Goal: Use online tool/utility: Utilize a website feature to perform a specific function

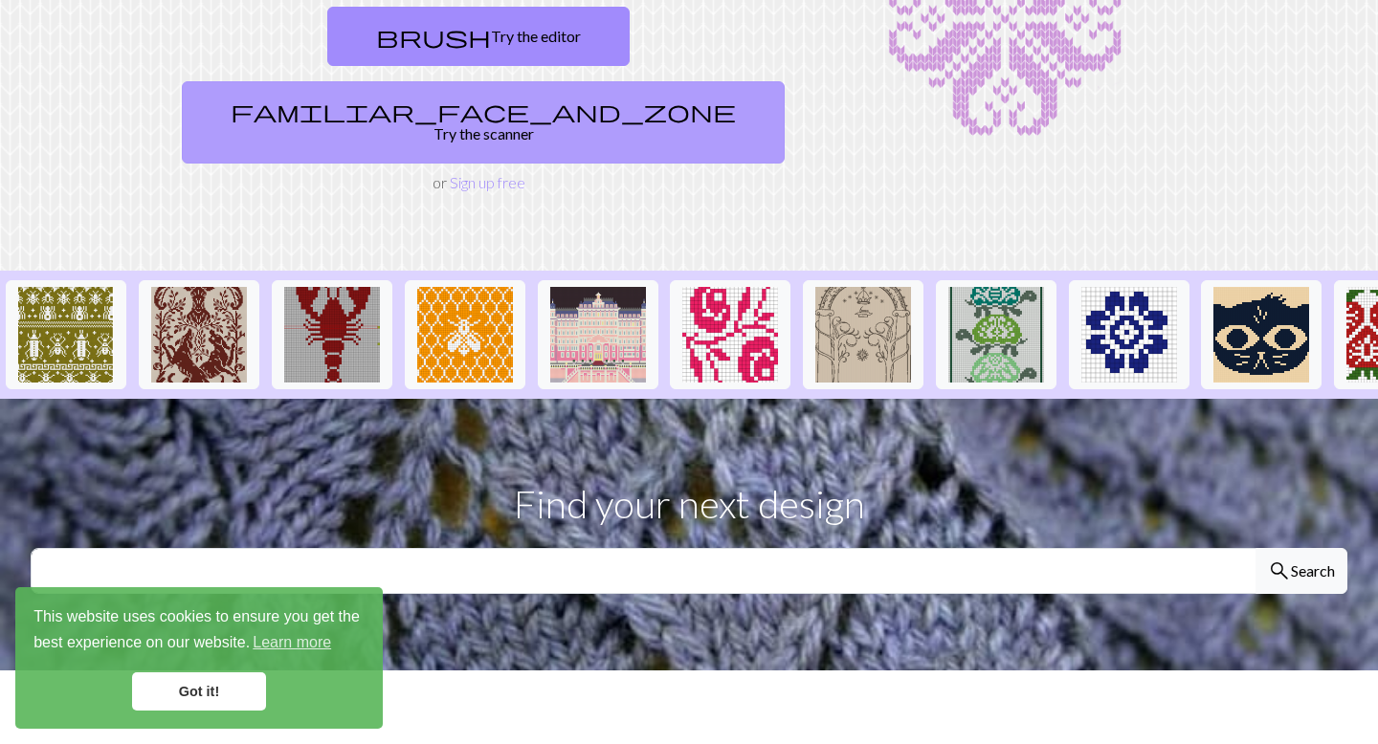
scroll to position [336, 0]
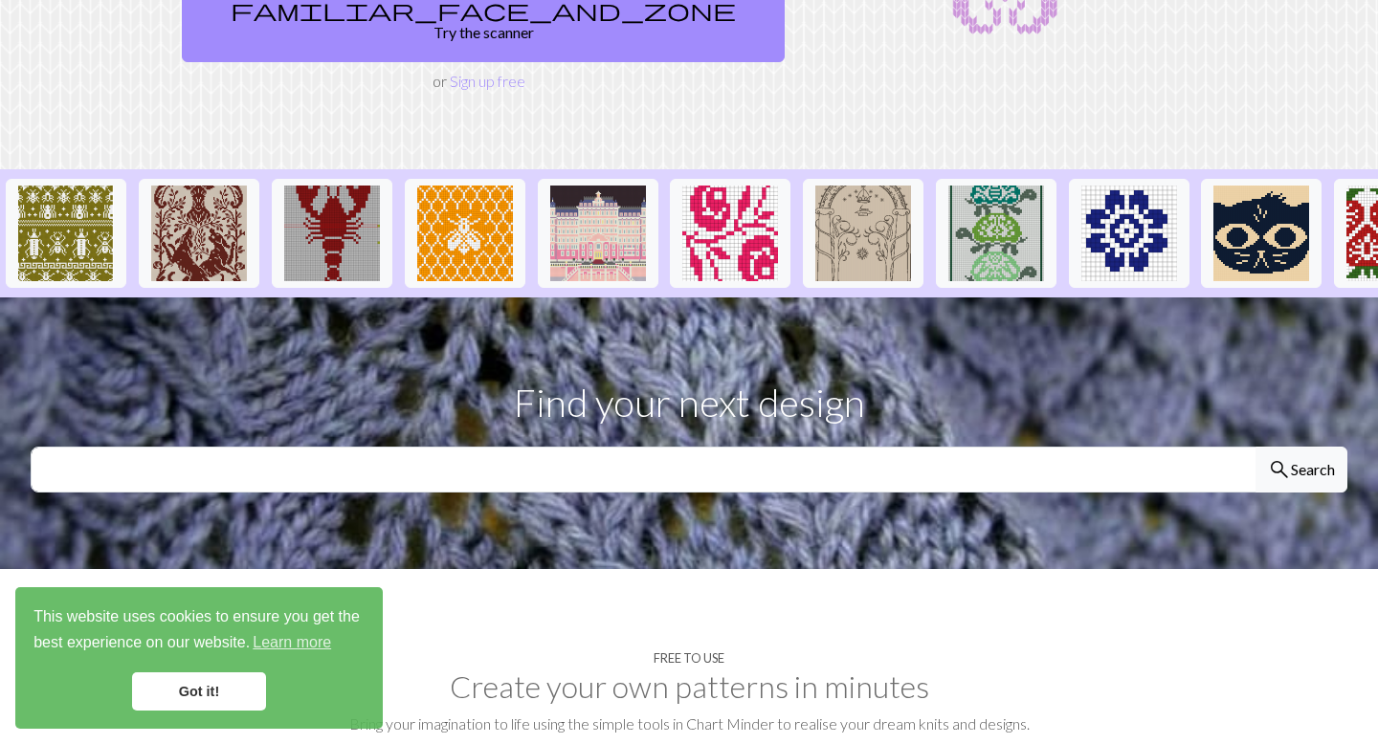
click at [199, 676] on link "Got it!" at bounding box center [199, 692] width 134 height 38
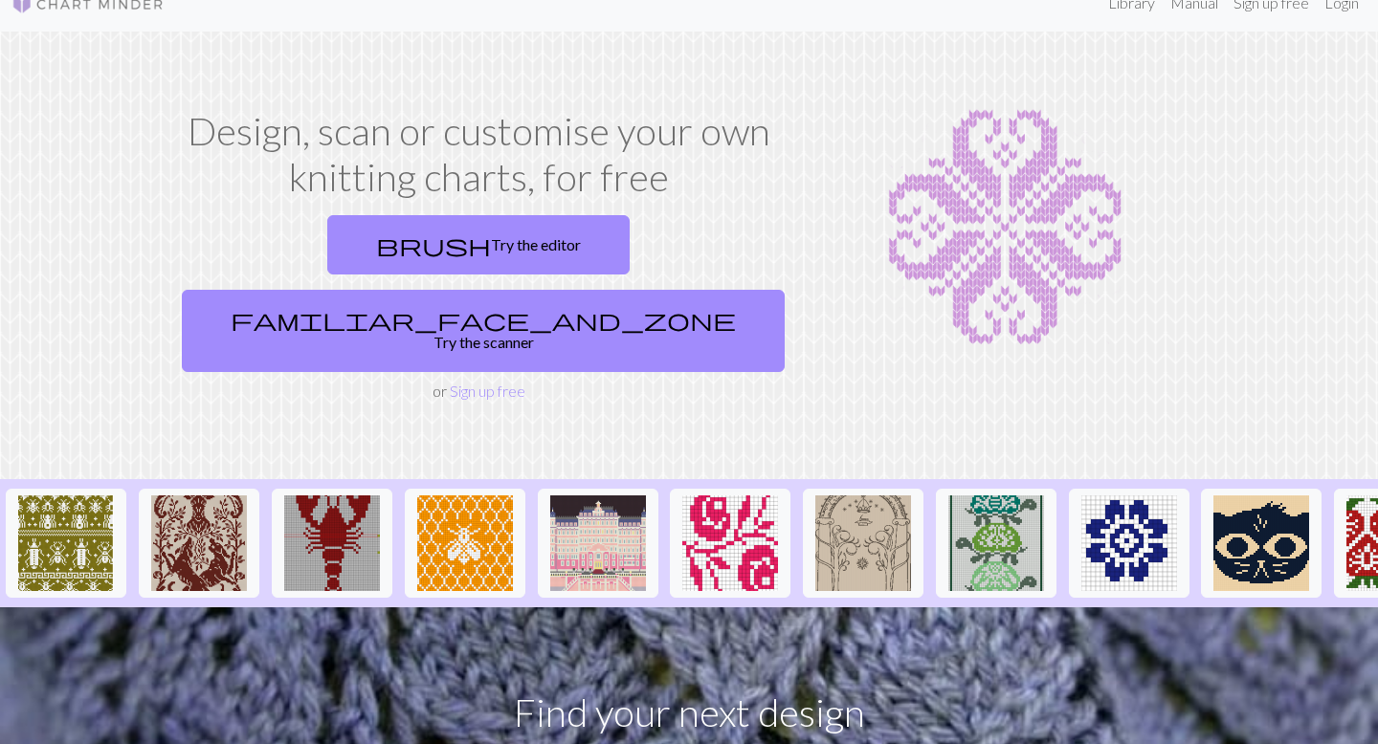
scroll to position [0, 0]
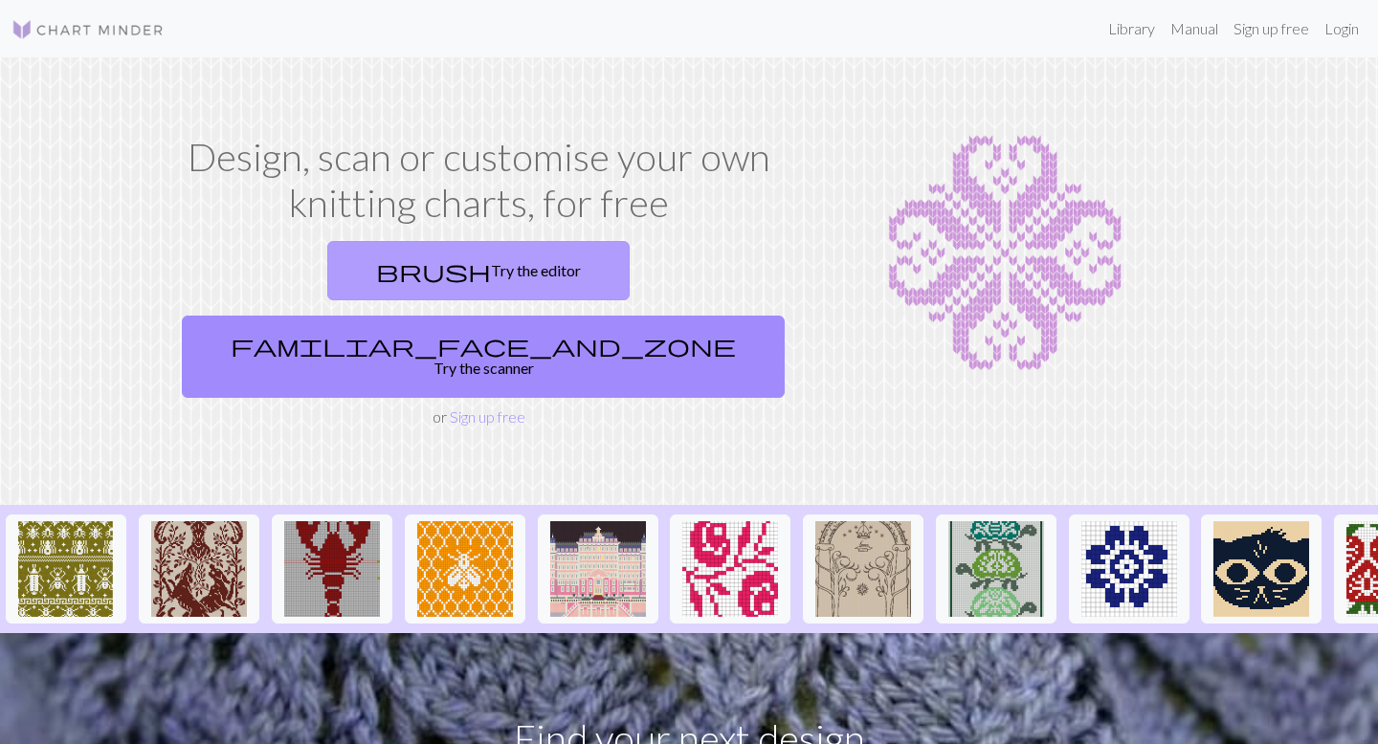
click at [341, 298] on link "brush Try the editor" at bounding box center [478, 270] width 302 height 59
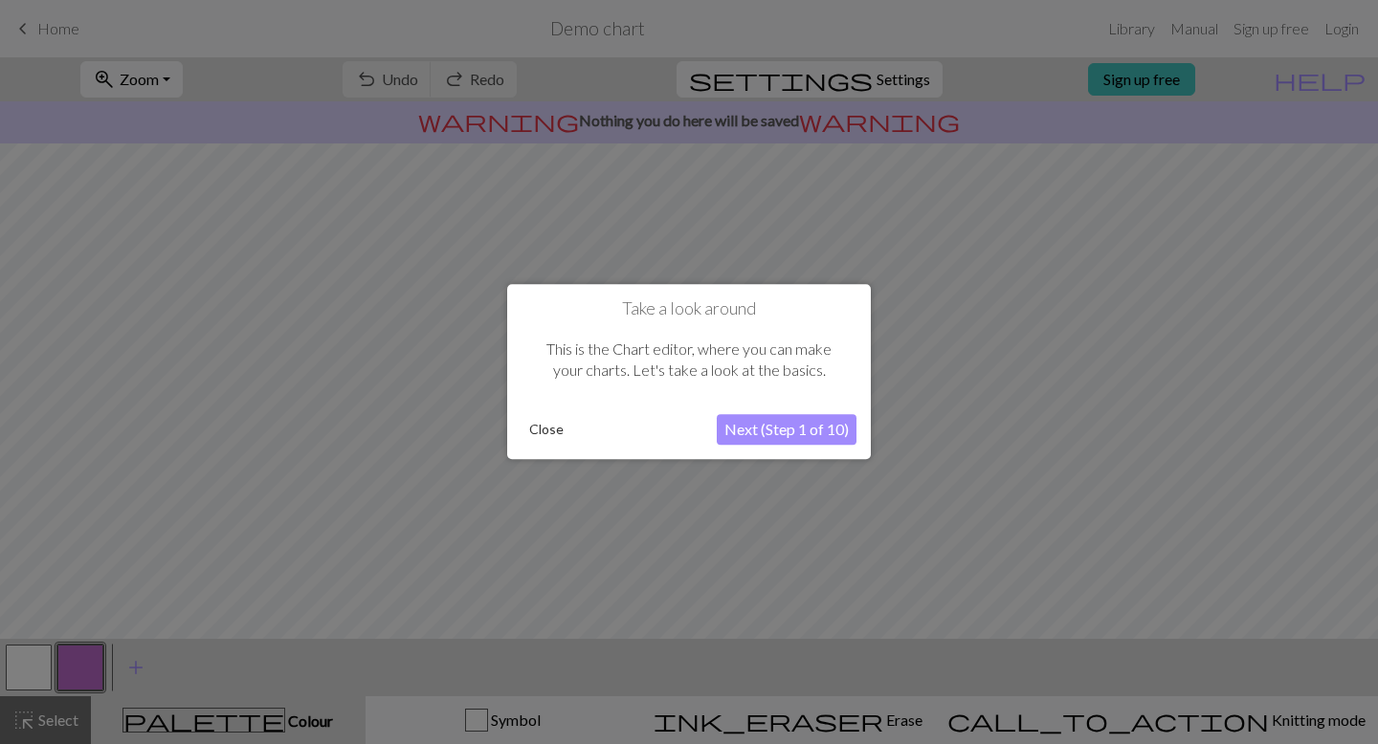
click at [771, 429] on button "Next (Step 1 of 10)" at bounding box center [787, 430] width 140 height 31
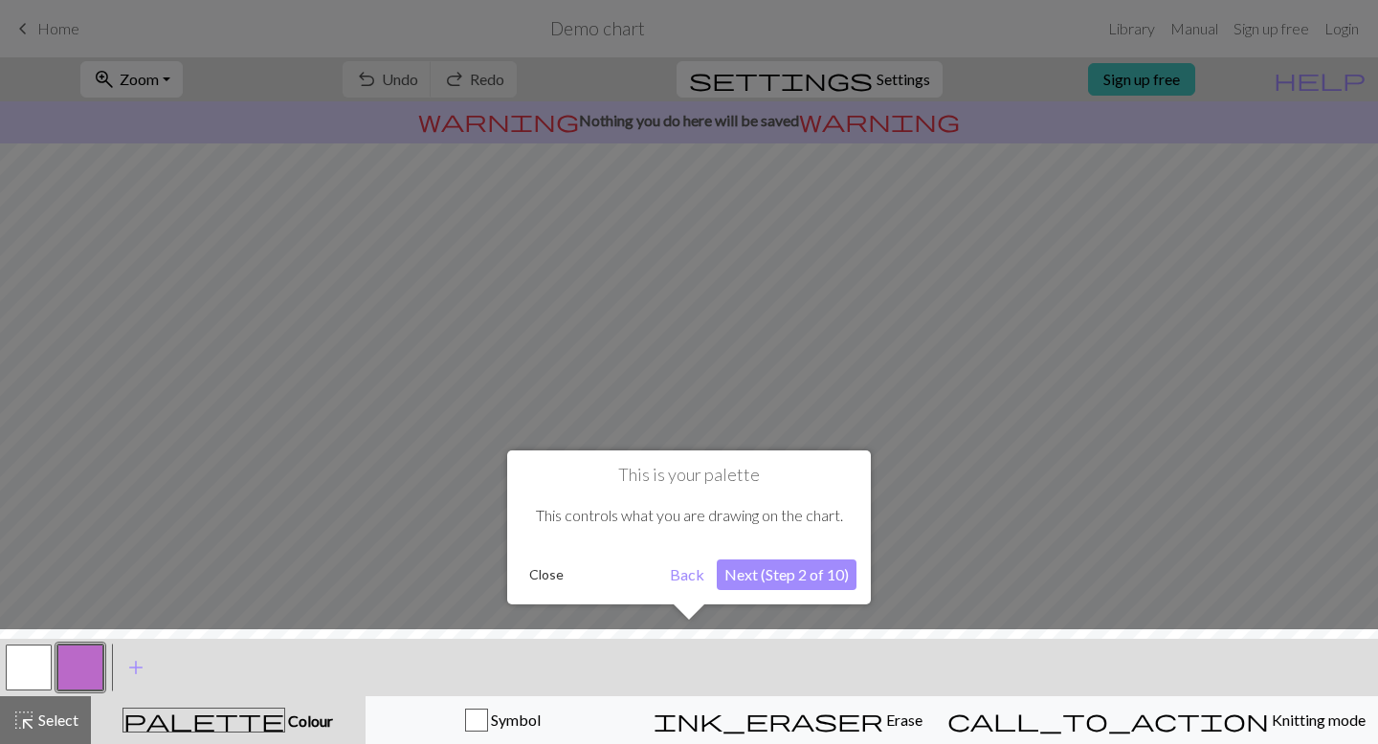
click at [751, 583] on button "Next (Step 2 of 10)" at bounding box center [787, 575] width 140 height 31
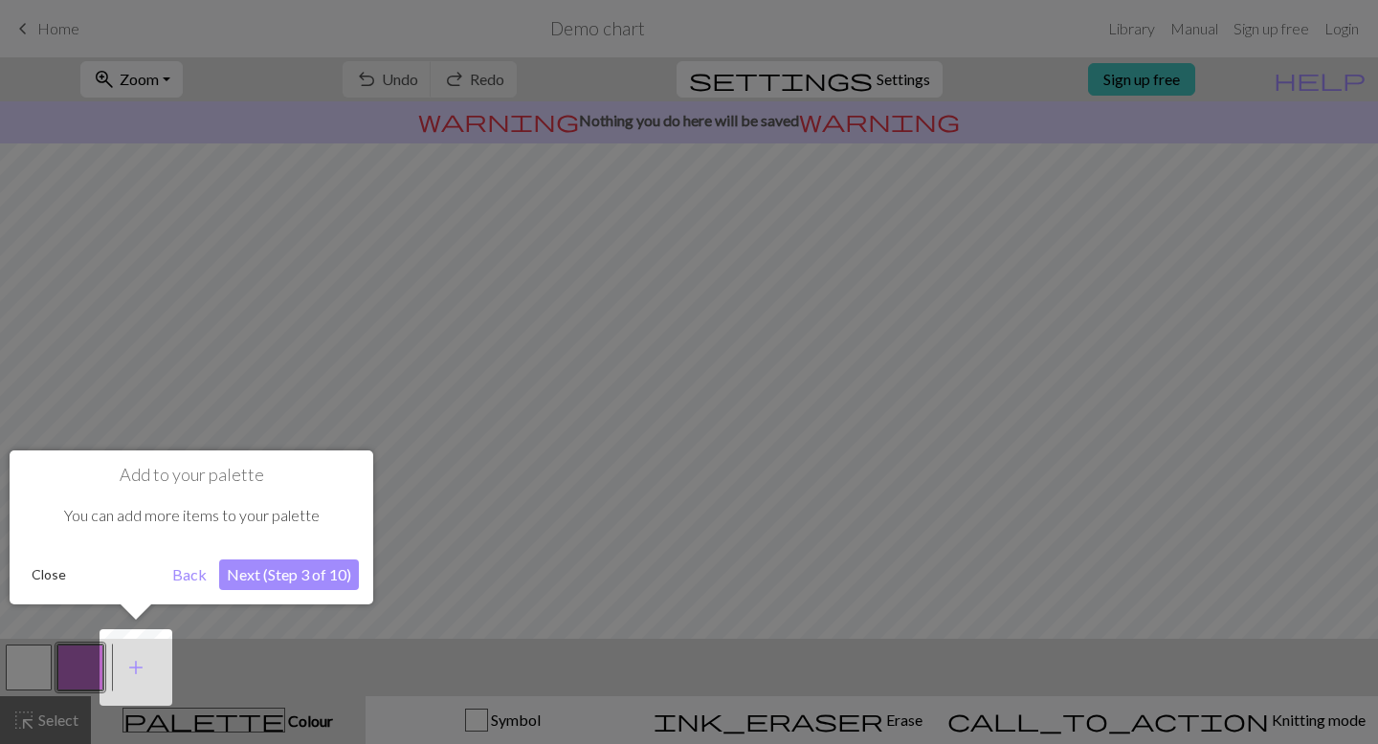
click at [313, 585] on button "Next (Step 3 of 10)" at bounding box center [289, 575] width 140 height 31
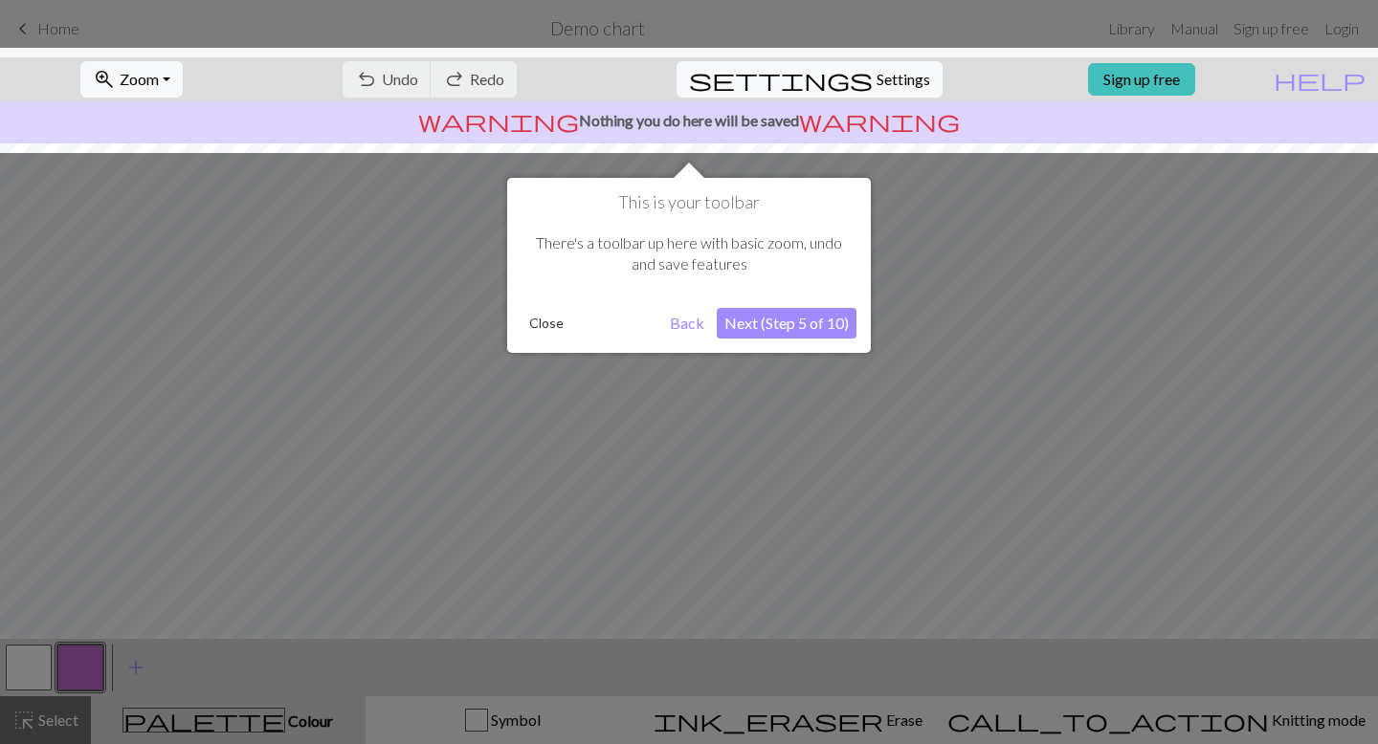
click at [788, 319] on button "Next (Step 5 of 10)" at bounding box center [787, 323] width 140 height 31
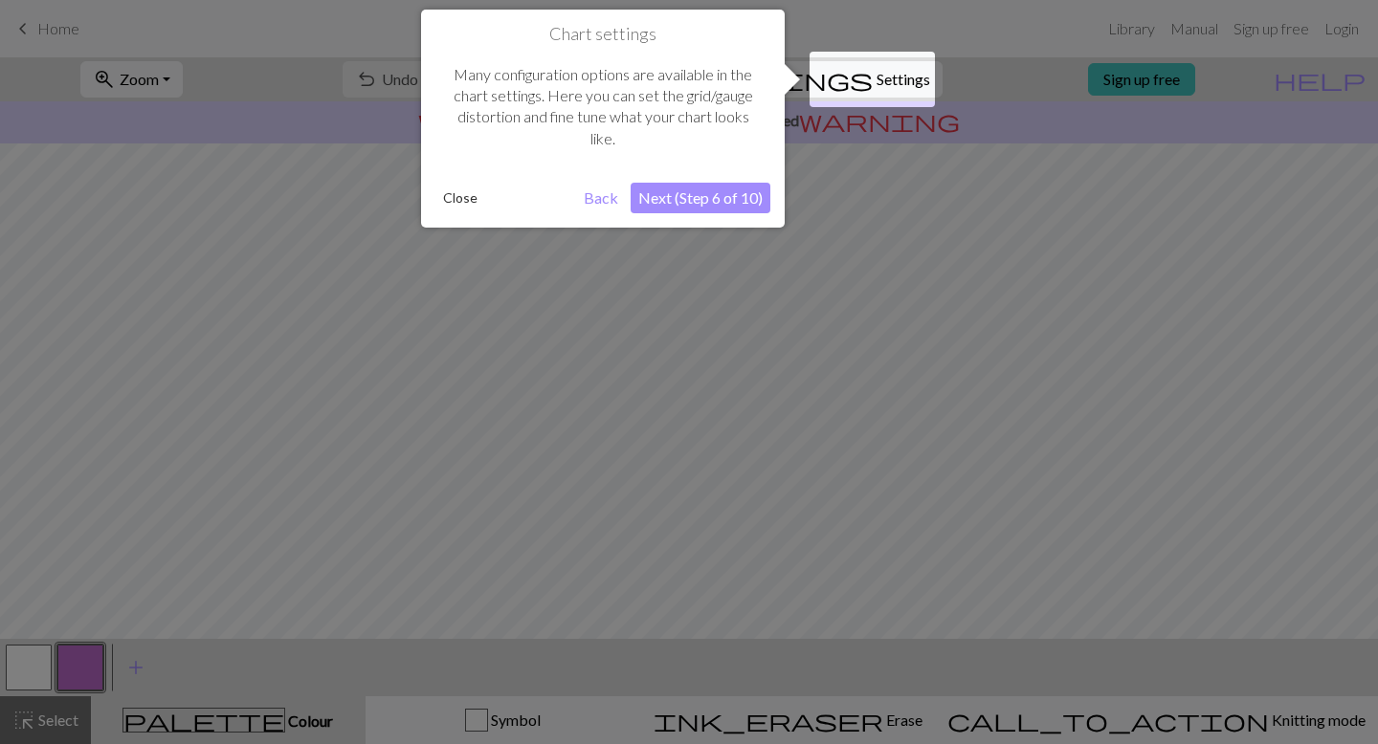
click at [654, 201] on button "Next (Step 6 of 10)" at bounding box center [700, 198] width 140 height 31
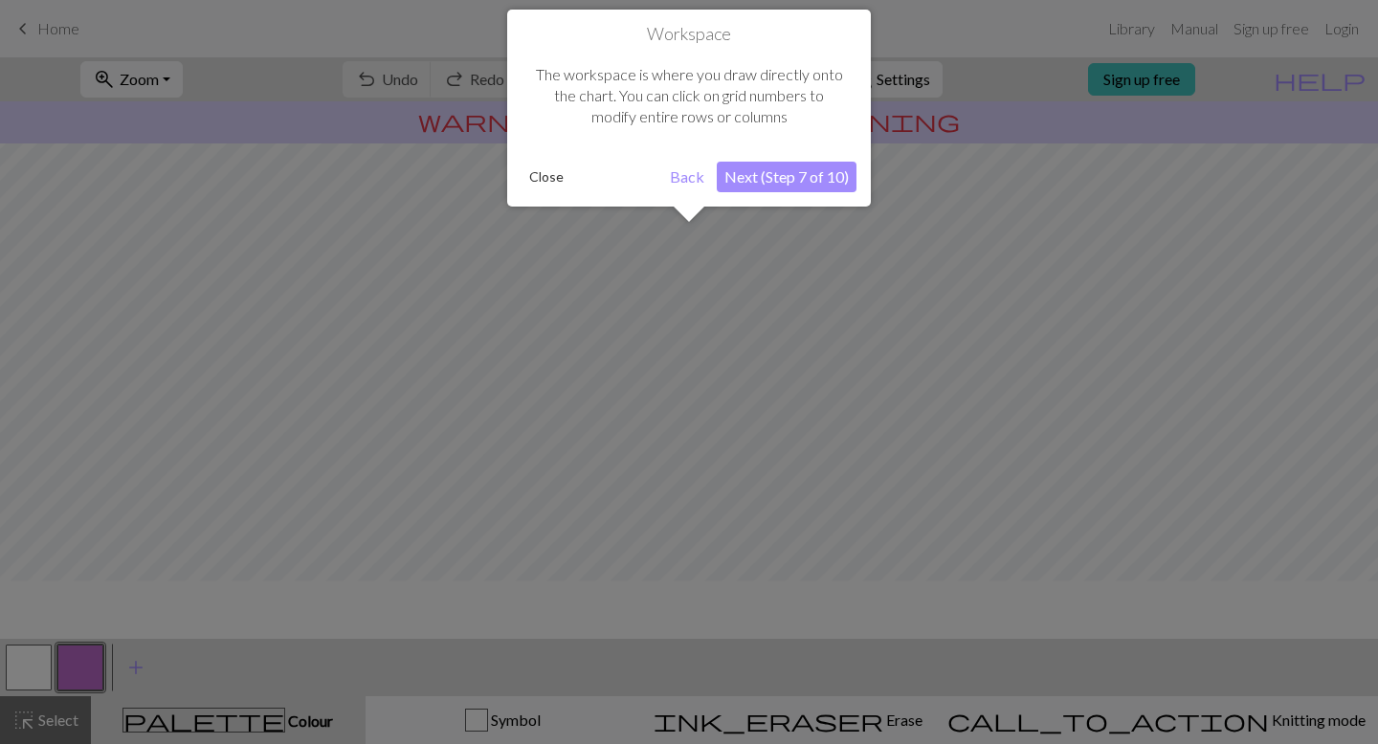
scroll to position [115, 0]
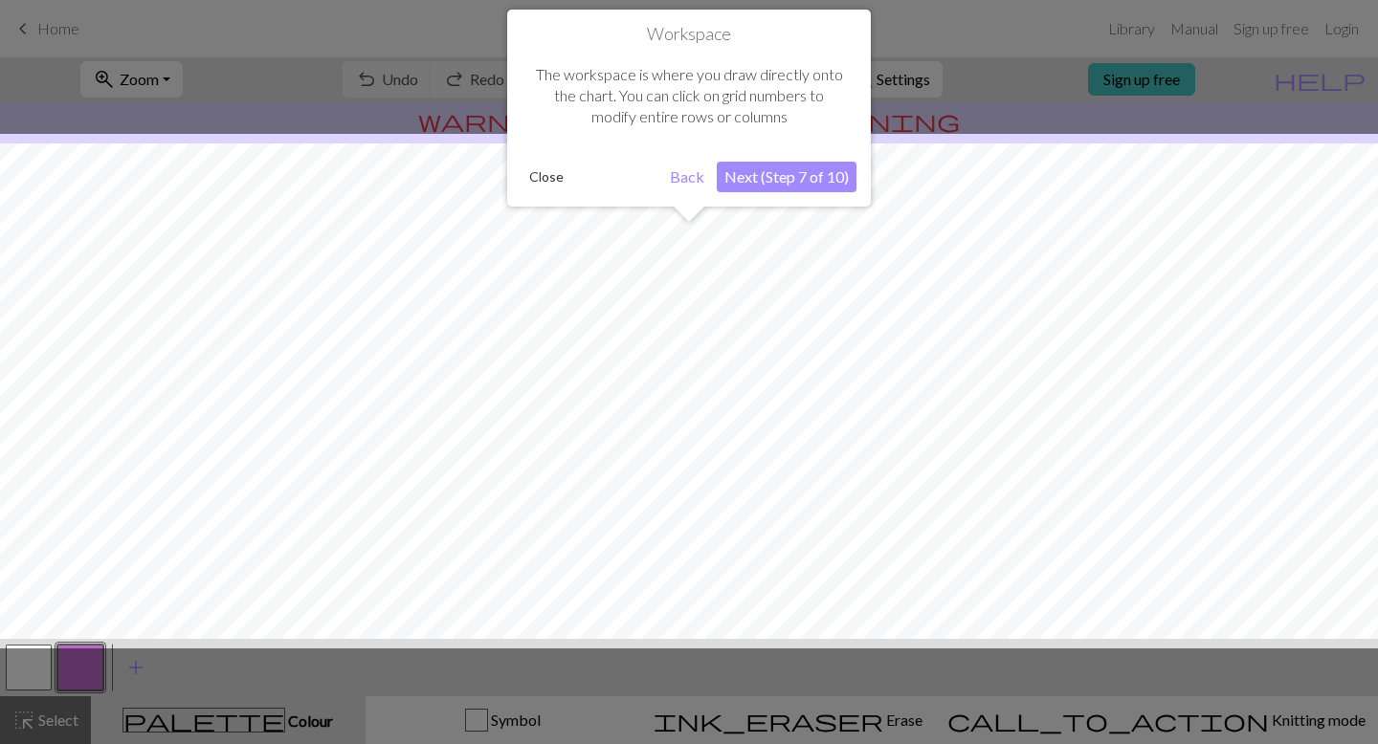
click at [741, 180] on button "Next (Step 7 of 10)" at bounding box center [787, 177] width 140 height 31
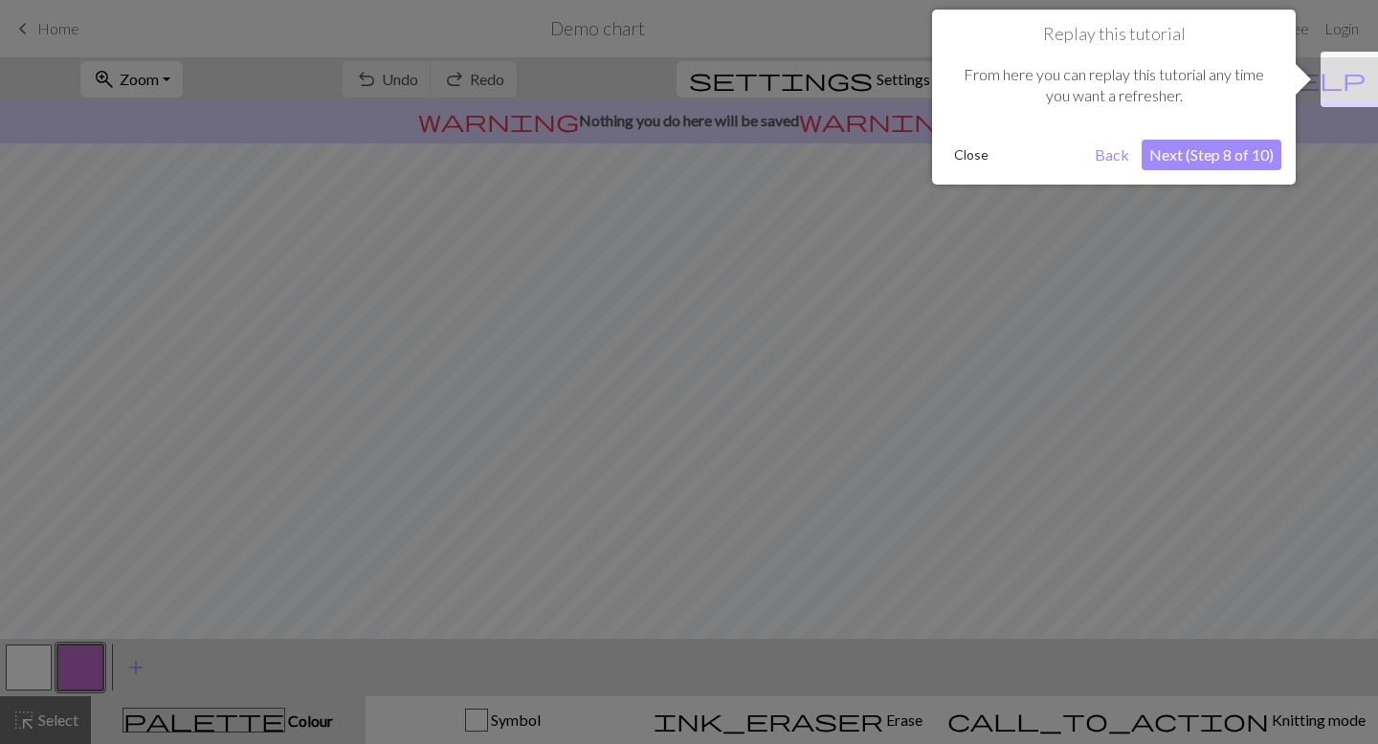
click at [1219, 150] on button "Next (Step 8 of 10)" at bounding box center [1211, 155] width 140 height 31
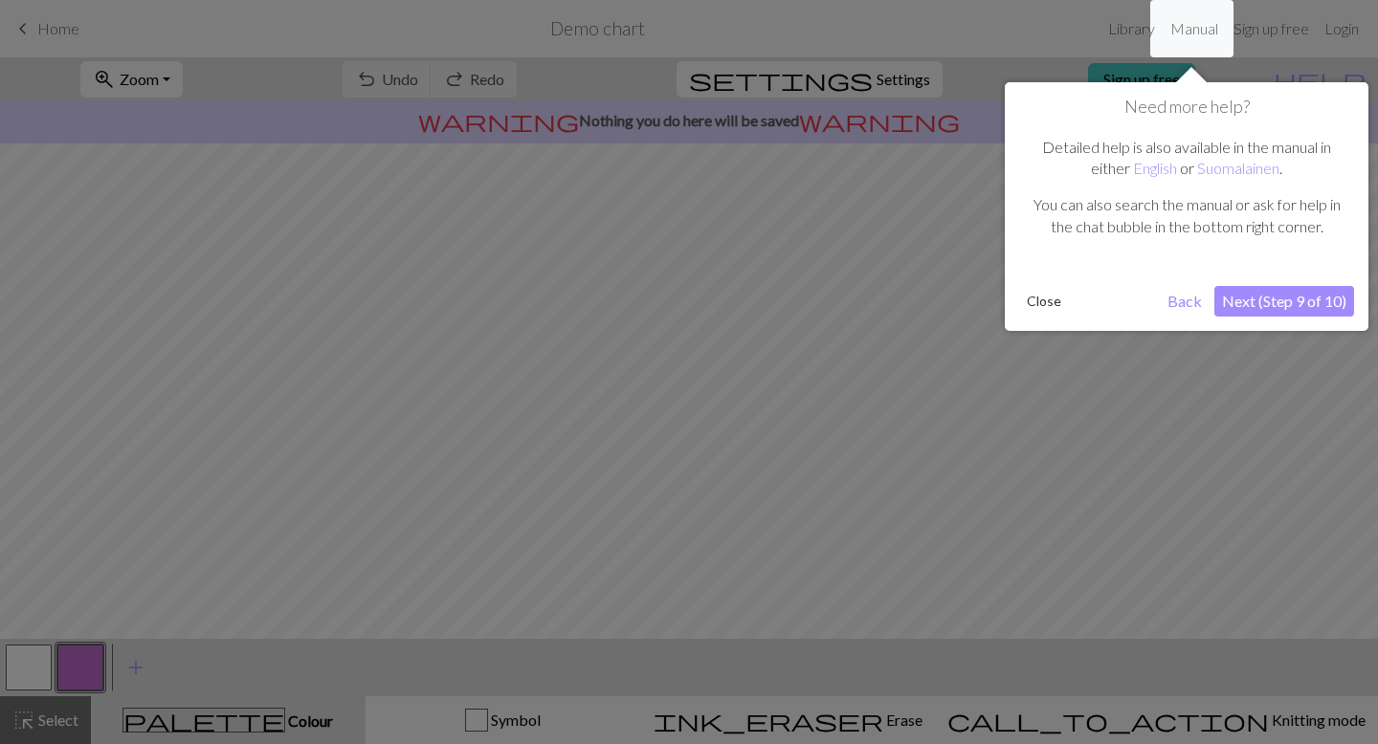
click at [1237, 300] on button "Next (Step 9 of 10)" at bounding box center [1284, 301] width 140 height 31
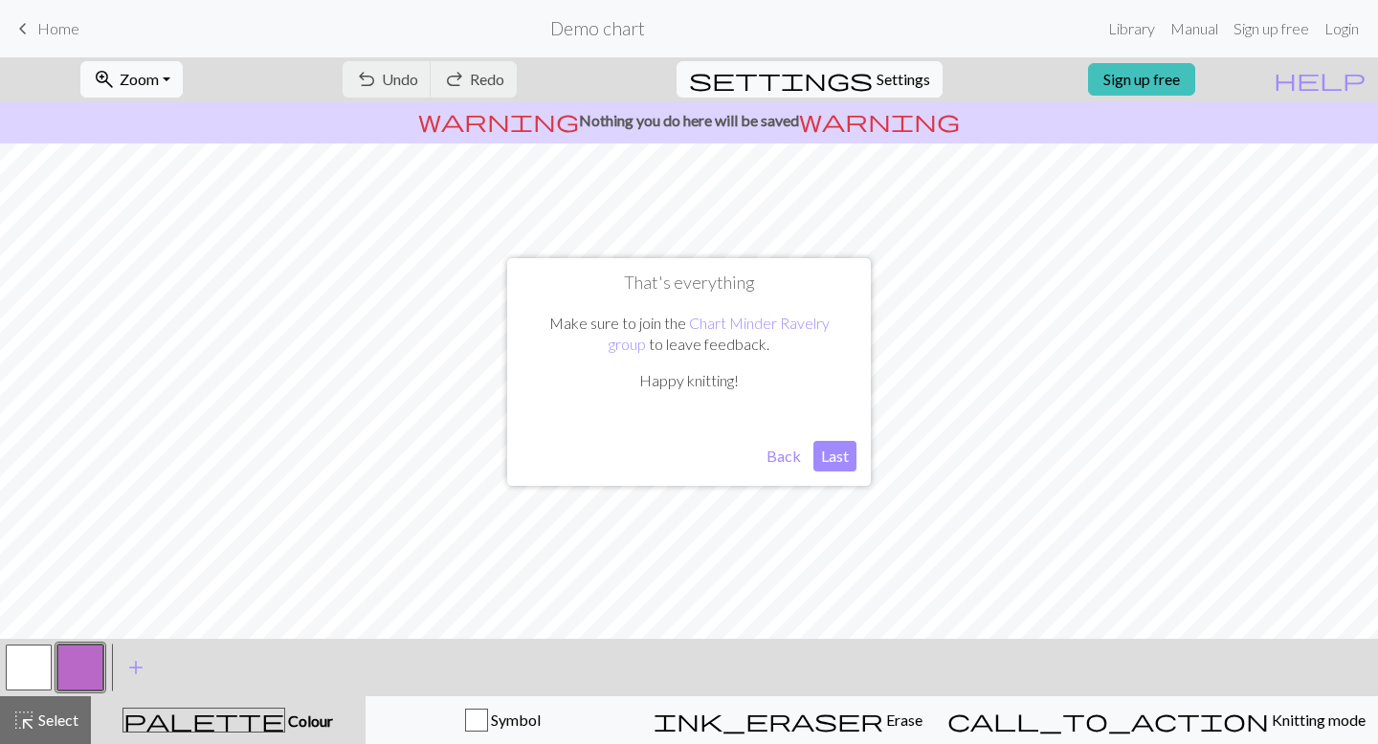
click at [824, 463] on button "Last" at bounding box center [834, 456] width 43 height 31
click at [807, 126] on span "warning" at bounding box center [879, 120] width 161 height 27
click at [729, 126] on p "warning Nothing you do here will be saved warning" at bounding box center [689, 120] width 1362 height 23
click at [634, 30] on h2 "Demo chart" at bounding box center [597, 28] width 95 height 22
